Goal: Information Seeking & Learning: Learn about a topic

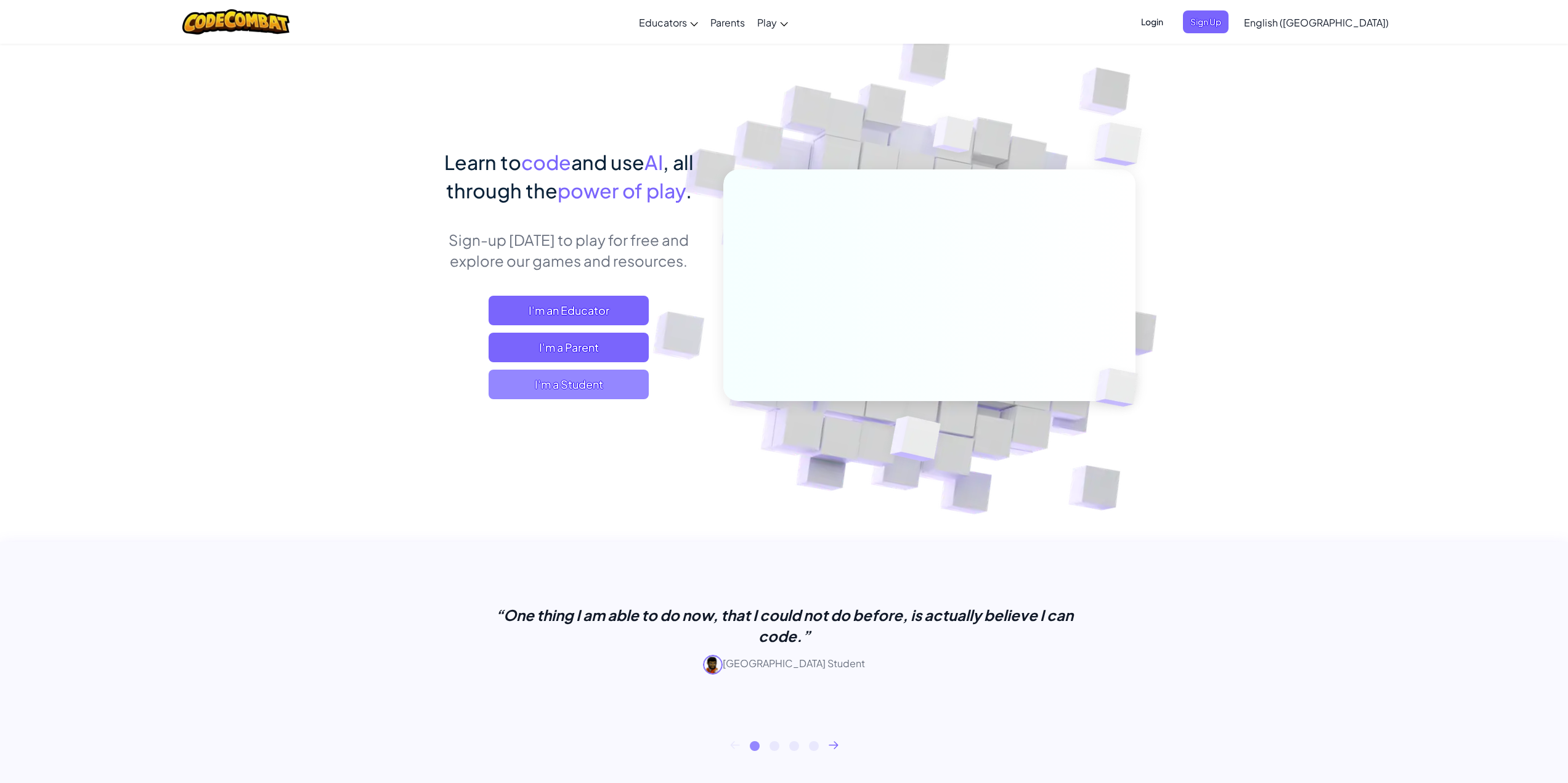
click at [577, 397] on span "I'm a Student" at bounding box center [569, 384] width 160 height 30
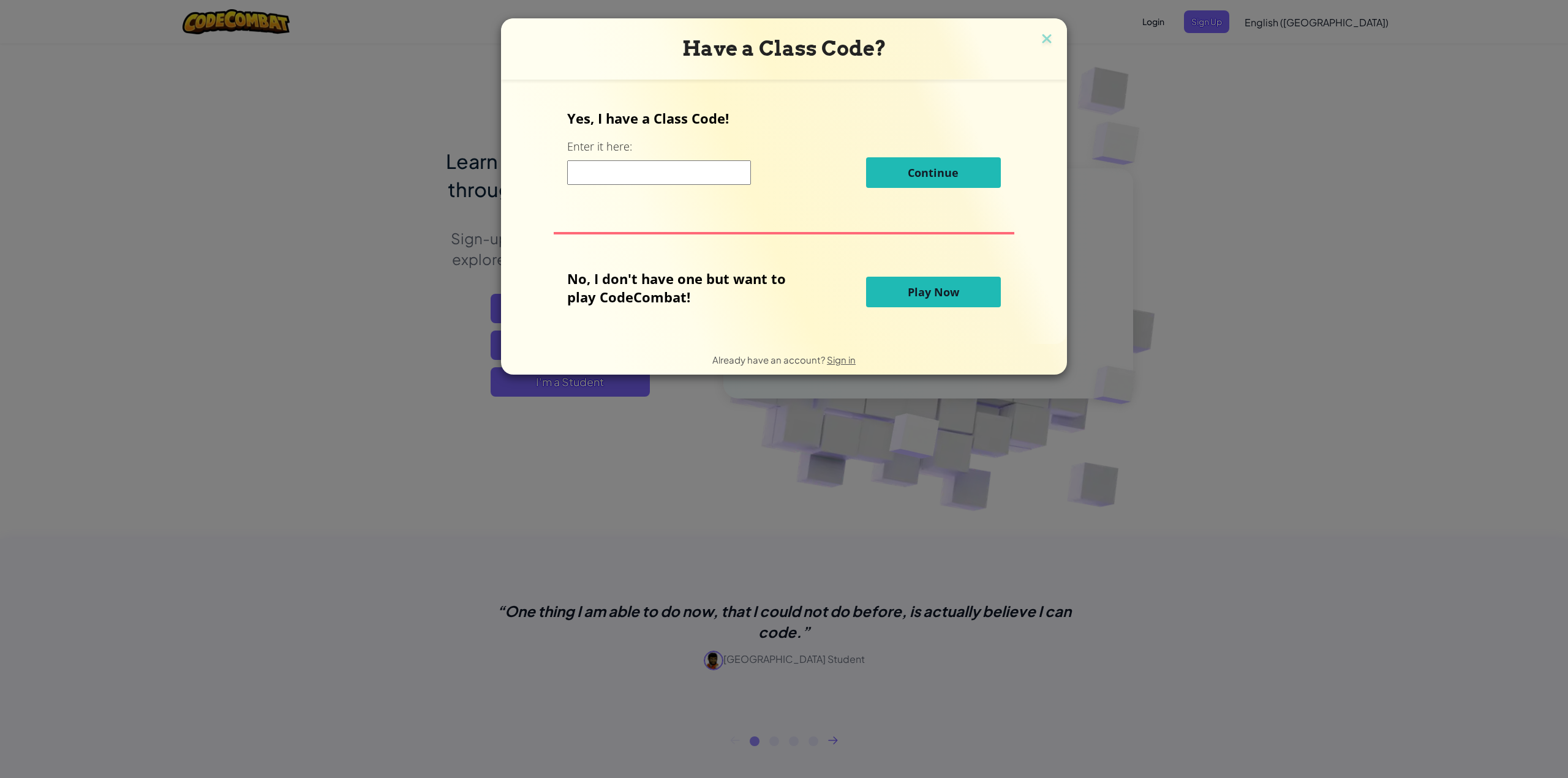
click at [894, 292] on button "Play Now" at bounding box center [933, 292] width 135 height 31
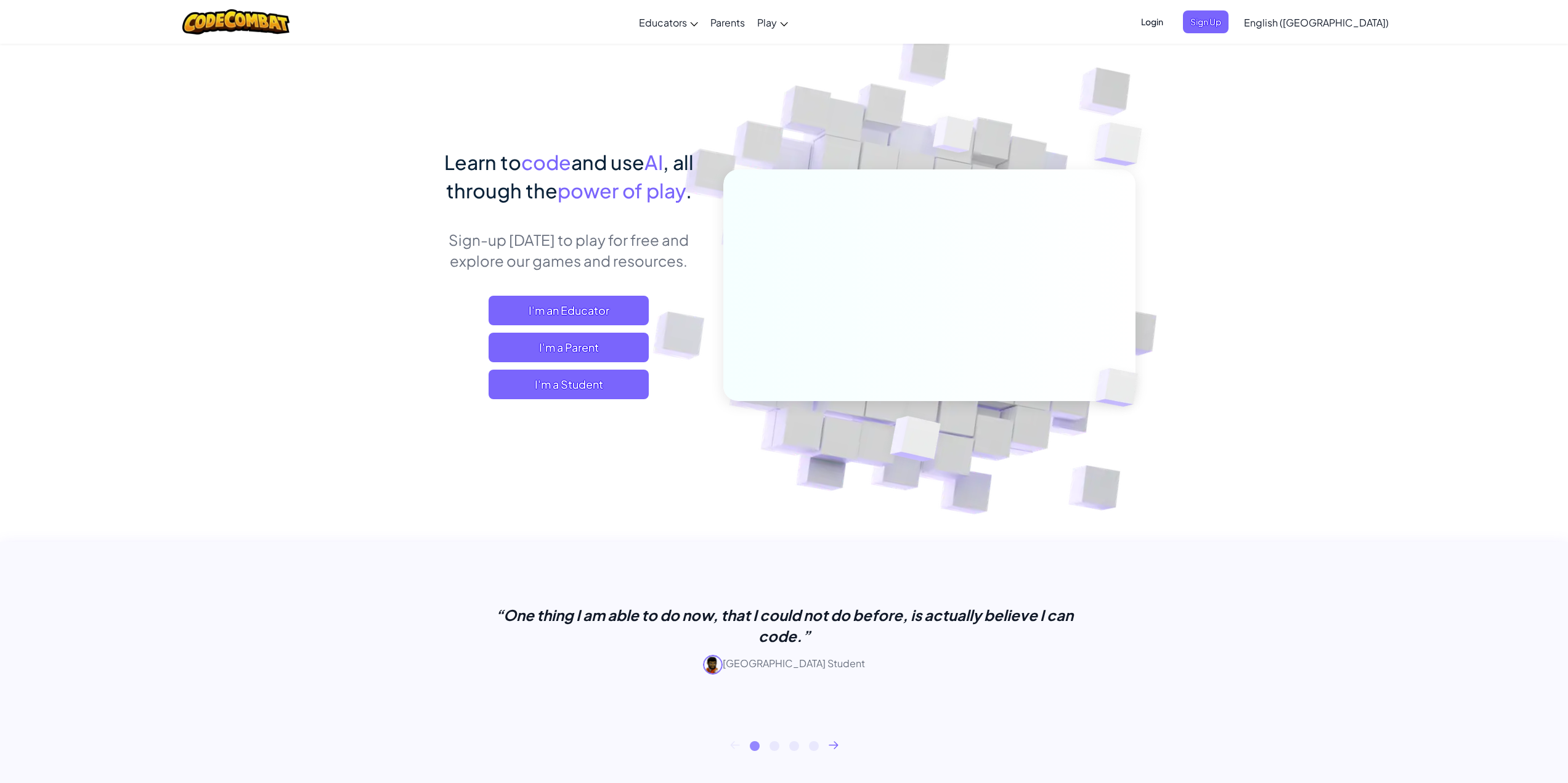
click at [1171, 27] on span "Login" at bounding box center [1151, 22] width 37 height 23
